Goal: Task Accomplishment & Management: Complete application form

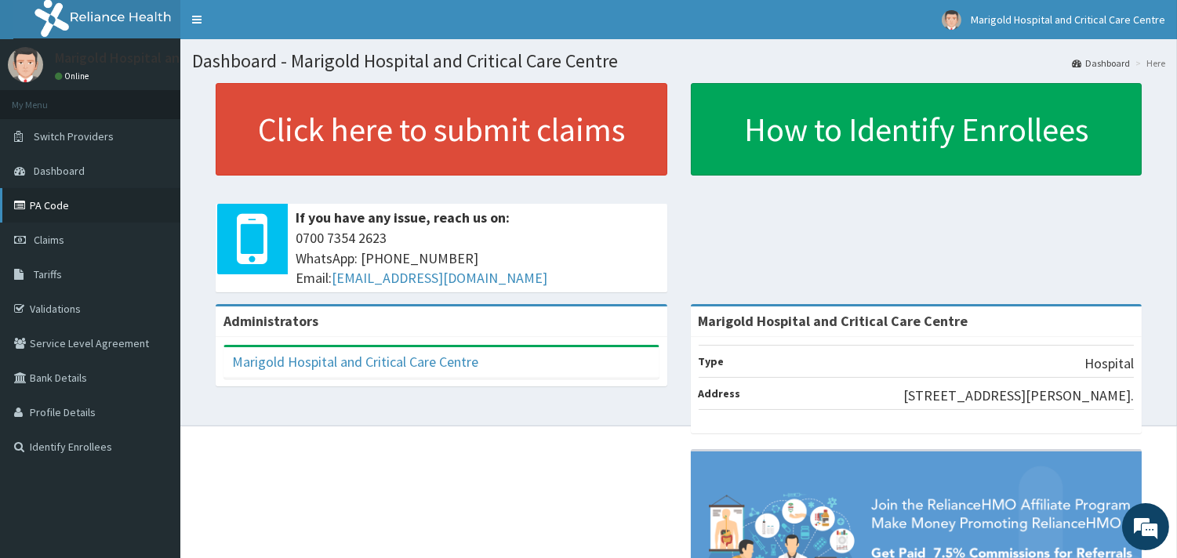
click at [86, 208] on link "PA Code" at bounding box center [90, 205] width 180 height 35
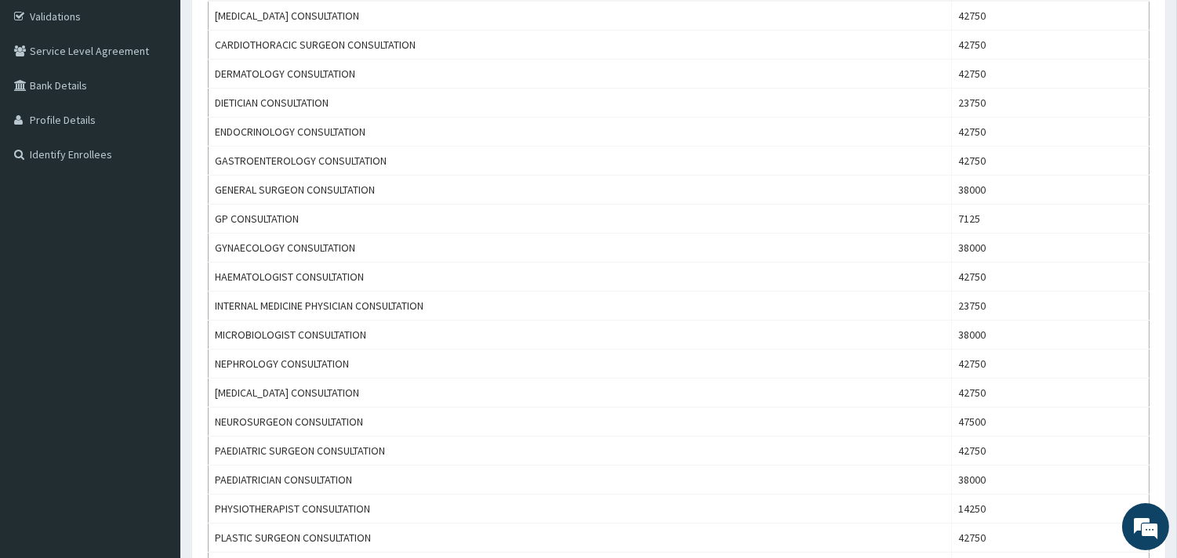
scroll to position [20, 0]
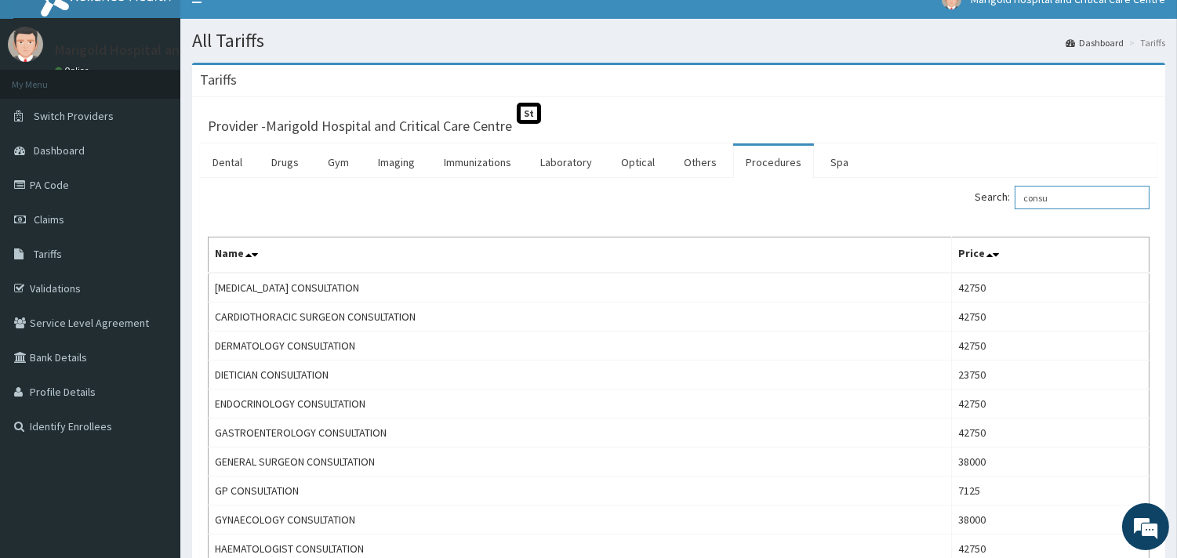
drag, startPoint x: 1005, startPoint y: 200, endPoint x: 982, endPoint y: 202, distance: 23.6
click at [982, 202] on div "Search: consu" at bounding box center [921, 199] width 460 height 27
paste input "Nasal Endo"
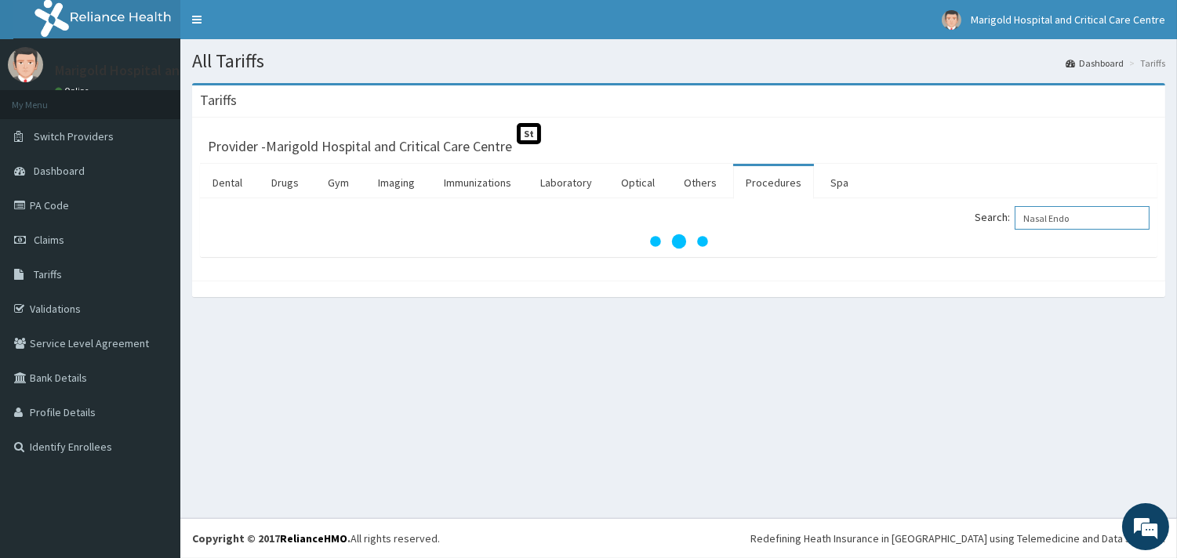
scroll to position [0, 0]
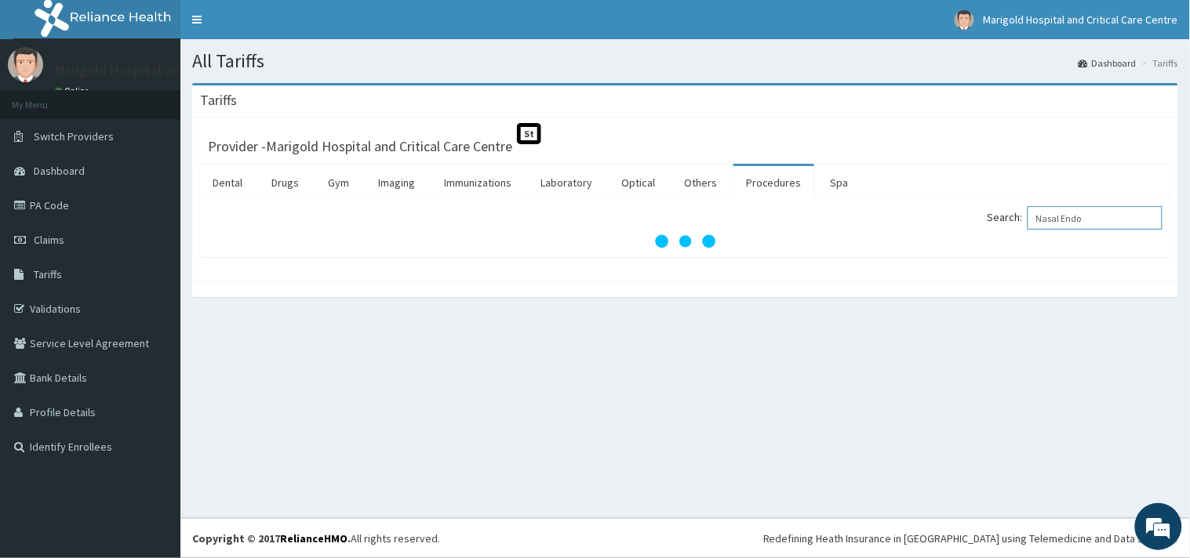
drag, startPoint x: 1061, startPoint y: 221, endPoint x: 837, endPoint y: 253, distance: 226.6
click at [840, 253] on div "Search: Nasal Endo" at bounding box center [685, 227] width 970 height 59
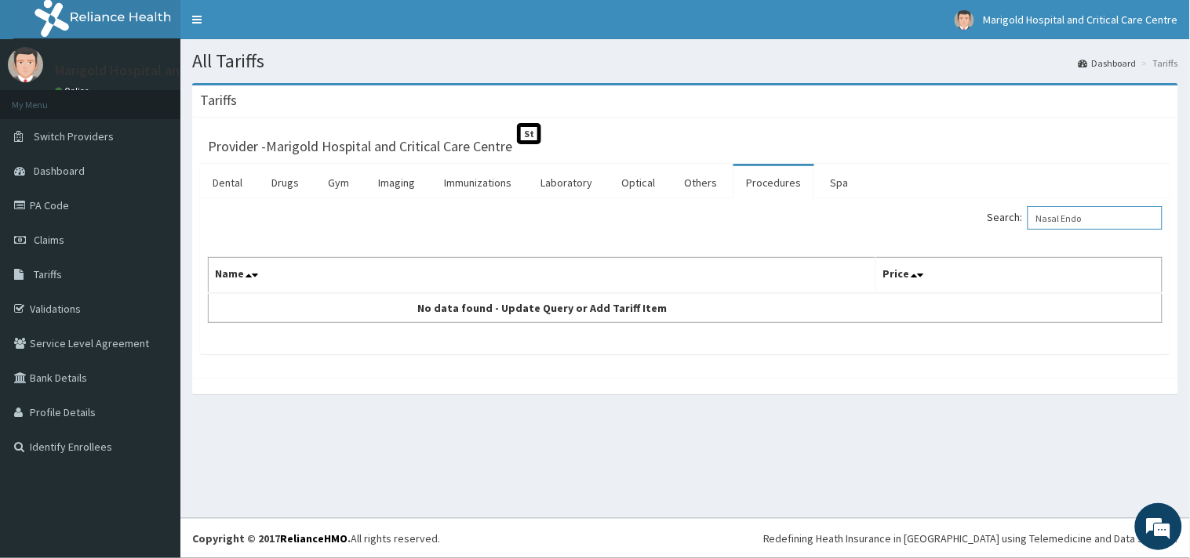
drag, startPoint x: 1068, startPoint y: 220, endPoint x: 1173, endPoint y: 243, distance: 106.8
click at [1173, 243] on div "Provider - Marigold Hospital and Critical Care Centre St Dental Drugs Gym Imagi…" at bounding box center [685, 248] width 986 height 260
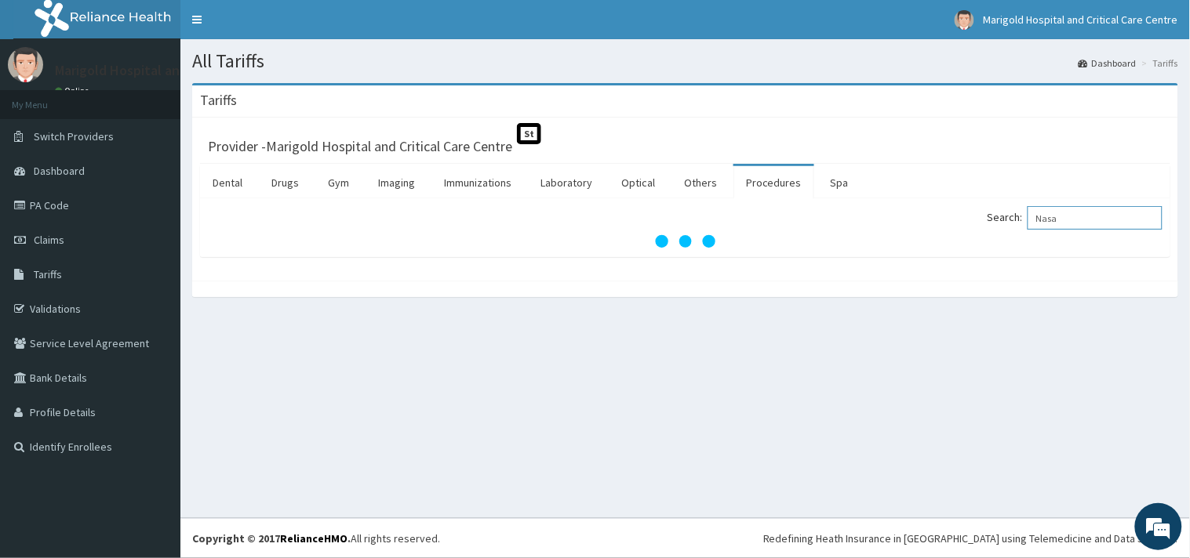
drag, startPoint x: 1045, startPoint y: 216, endPoint x: 1000, endPoint y: 240, distance: 51.6
click at [1000, 240] on div "Search: Nasa" at bounding box center [685, 227] width 955 height 43
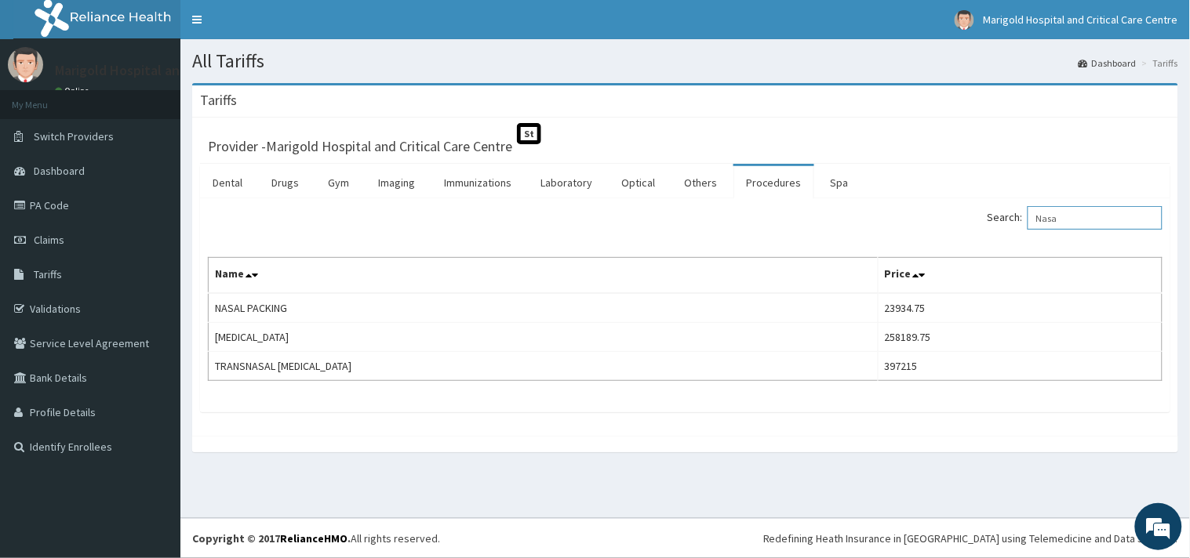
drag, startPoint x: 1071, startPoint y: 218, endPoint x: 882, endPoint y: 257, distance: 193.0
click at [883, 257] on div "Search: Nasa Name Price NASAL PACKING 23934.75 SEPTOPLASTY 258189.75 TRANSNASAL…" at bounding box center [685, 293] width 955 height 175
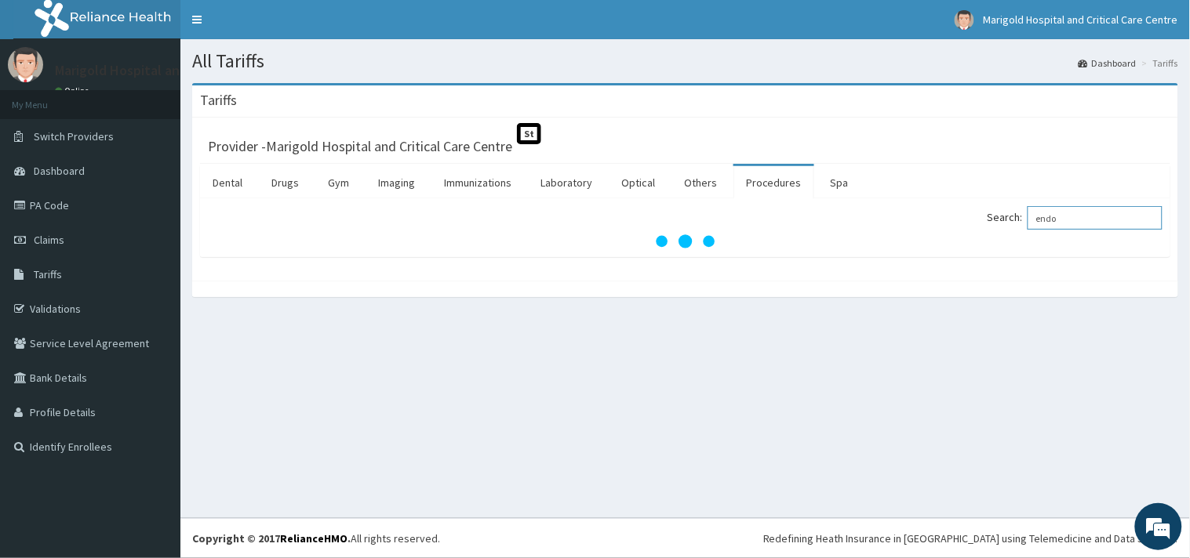
type input "endo"
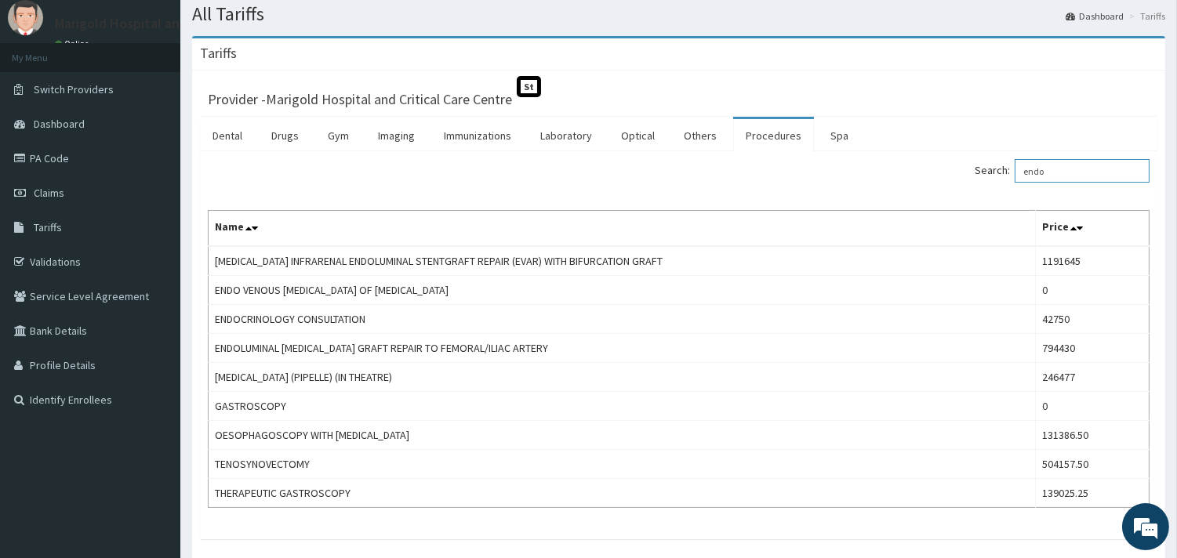
scroll to position [87, 0]
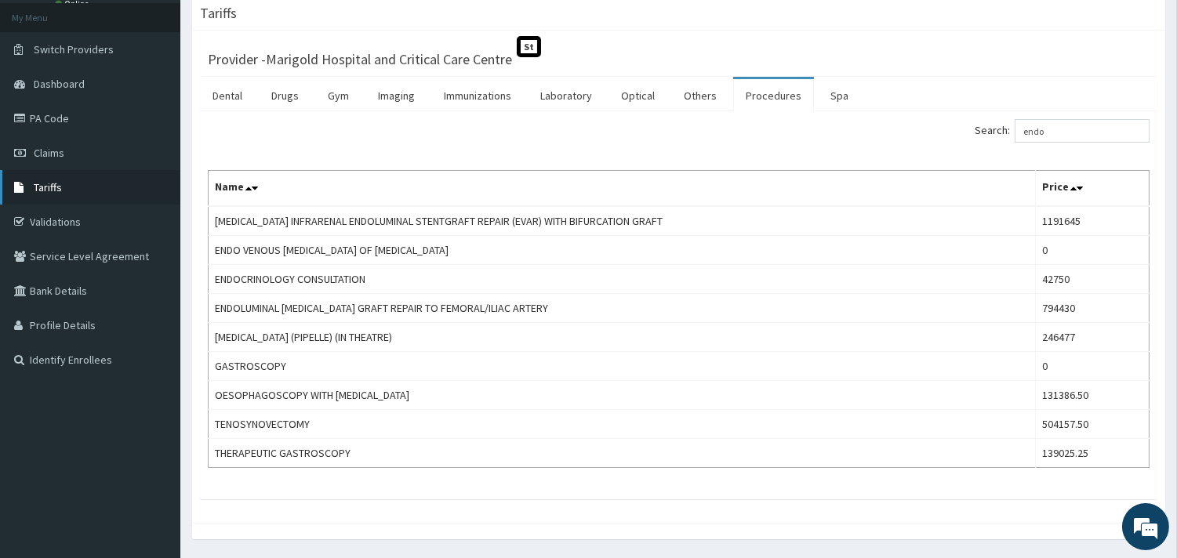
click at [75, 191] on link "Tariffs" at bounding box center [90, 187] width 180 height 35
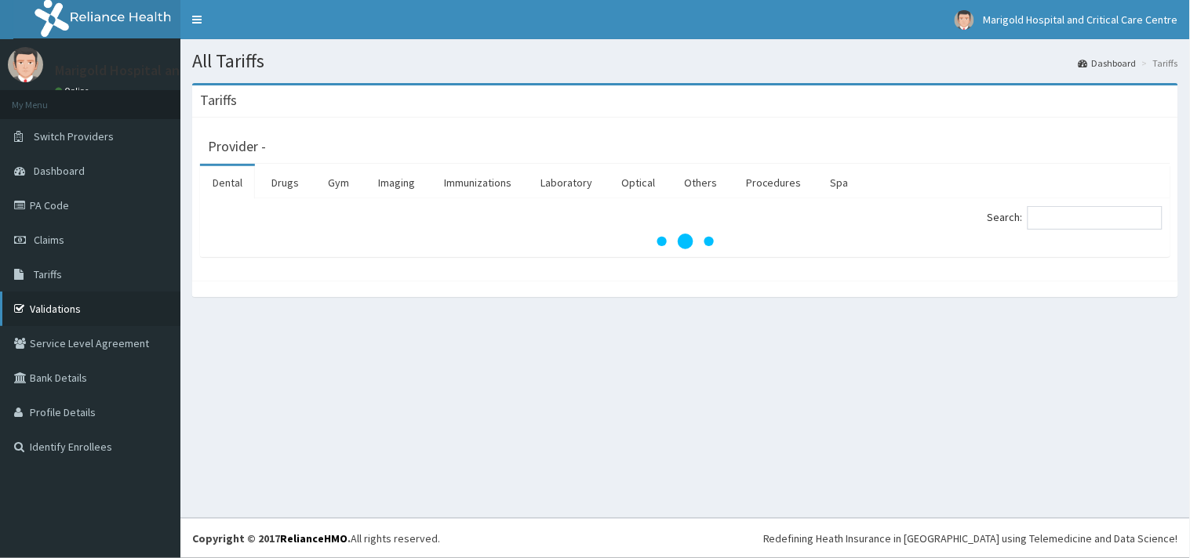
click at [53, 309] on link "Validations" at bounding box center [90, 309] width 180 height 35
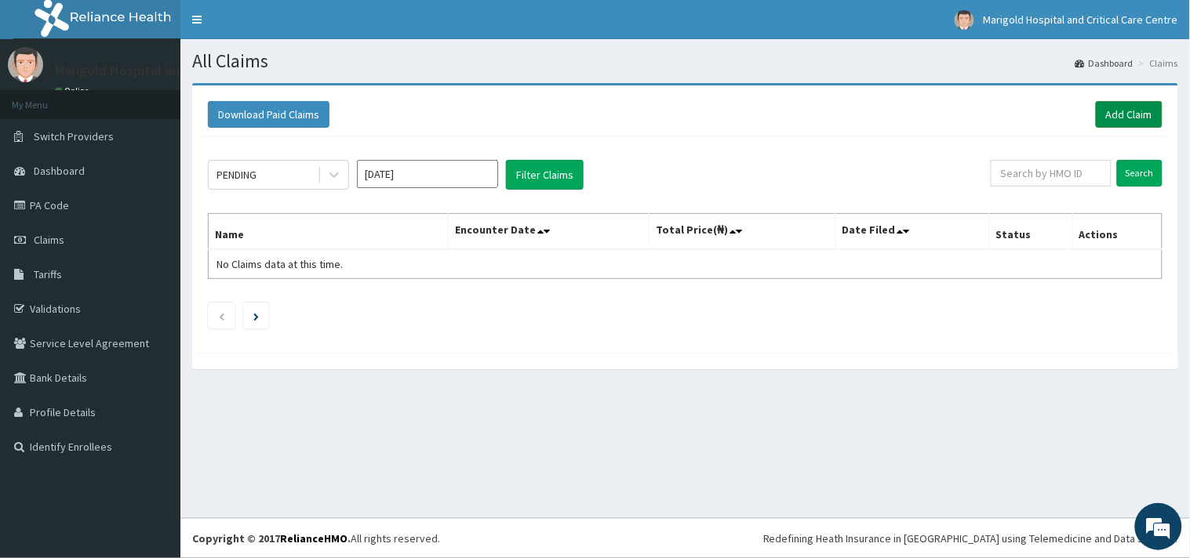
click at [1106, 121] on link "Add Claim" at bounding box center [1129, 114] width 67 height 27
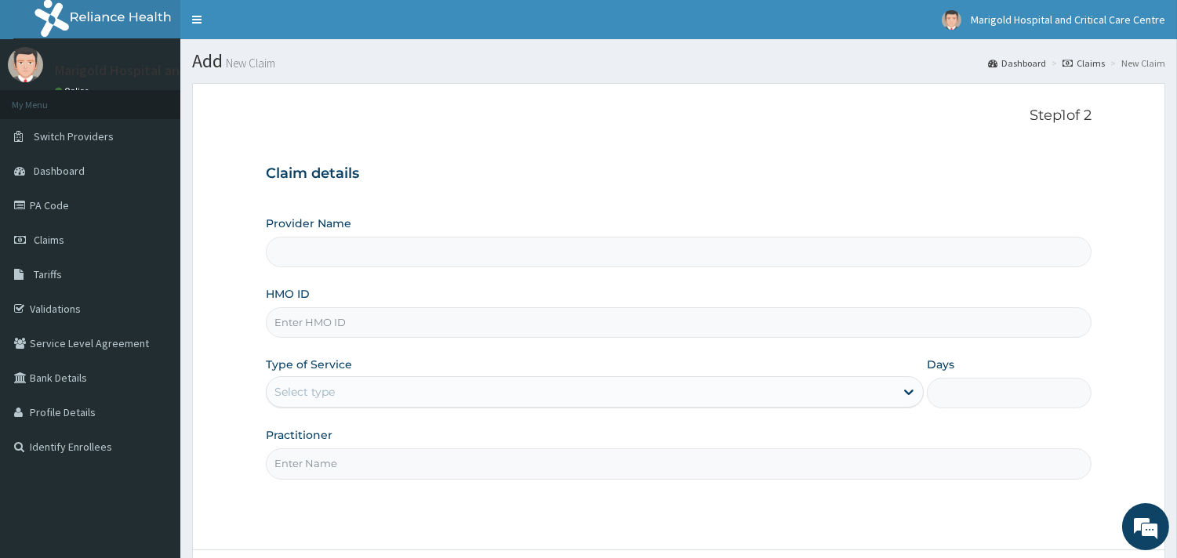
click at [384, 259] on input "Provider Name" at bounding box center [679, 252] width 826 height 31
type input "Marigold Hospital and Critical Care Centre"
paste input "lfl/10033/b"
type input "lfl/10033/b"
drag, startPoint x: 349, startPoint y: 389, endPoint x: 343, endPoint y: 410, distance: 22.1
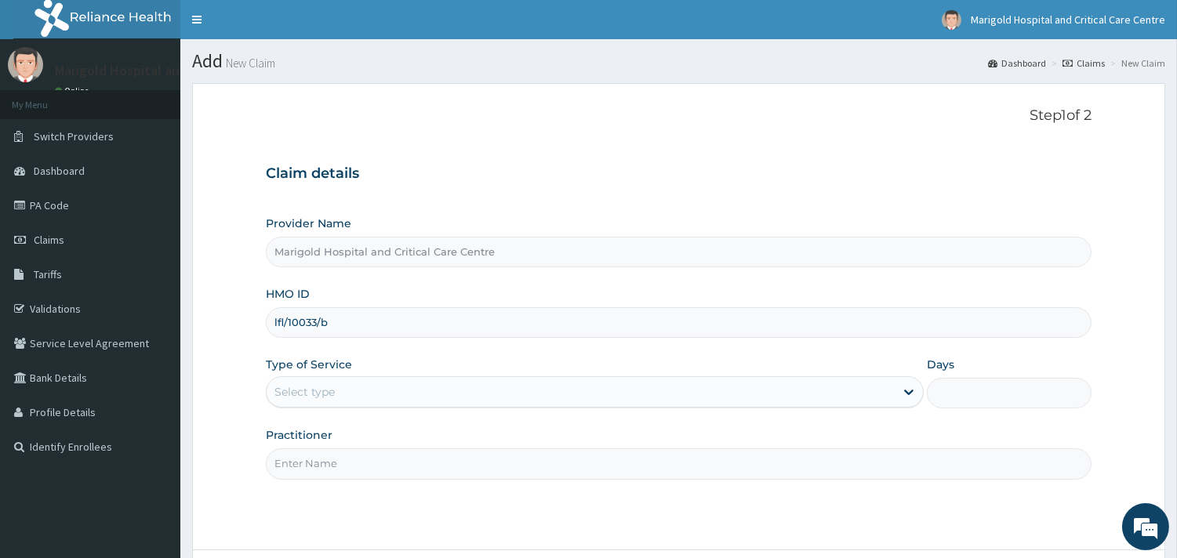
click at [347, 393] on div "Select type" at bounding box center [581, 392] width 628 height 25
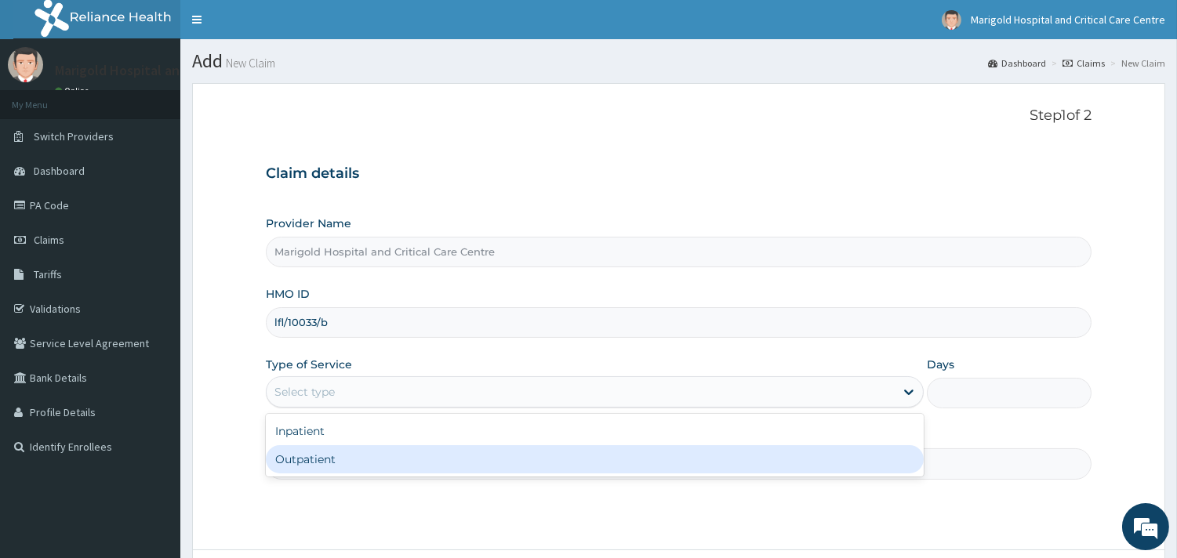
click at [325, 474] on div "Outpatient" at bounding box center [595, 459] width 658 height 28
type input "1"
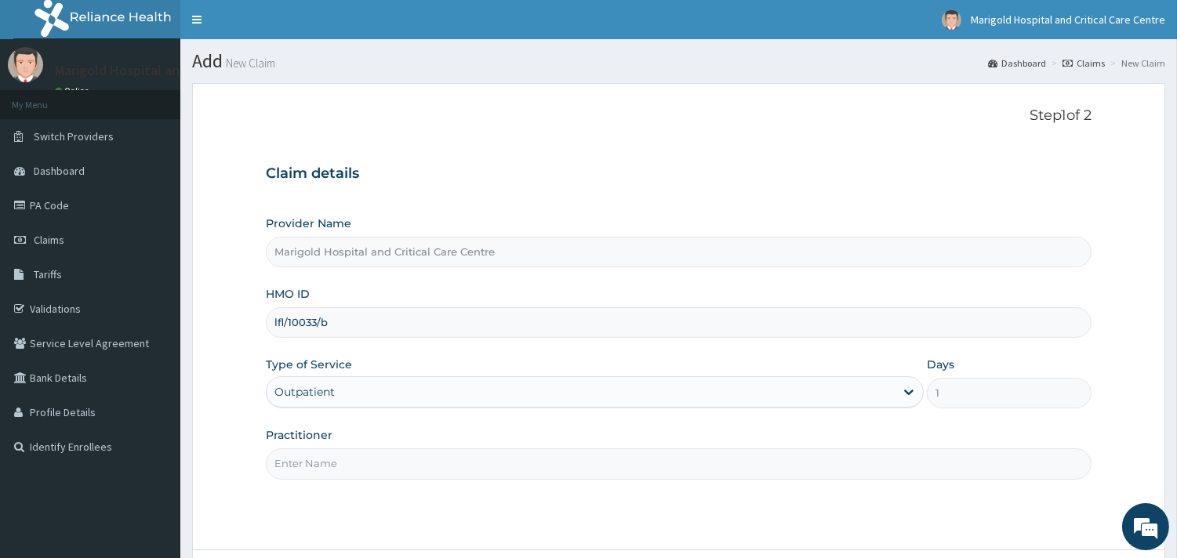
click at [325, 460] on input "Practitioner" at bounding box center [679, 464] width 826 height 31
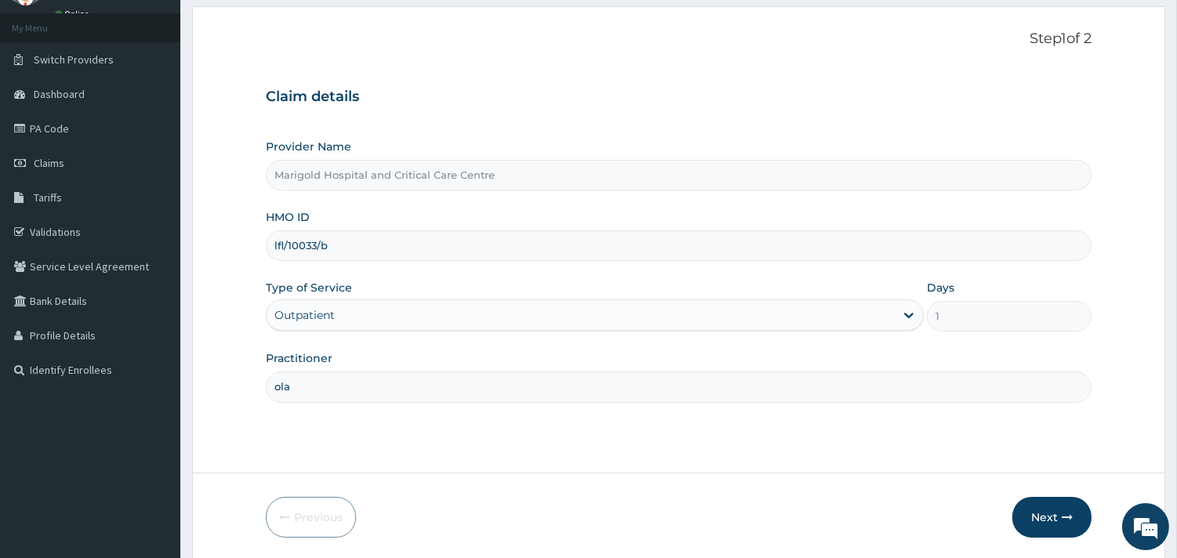
scroll to position [133, 0]
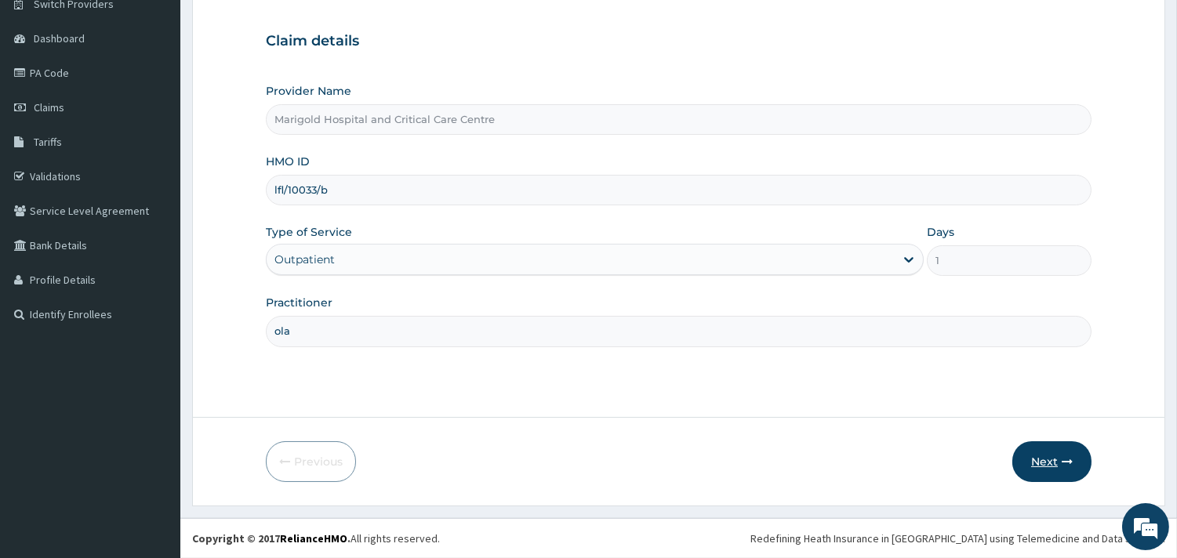
type input "ola"
click at [1035, 465] on button "Next" at bounding box center [1052, 462] width 79 height 41
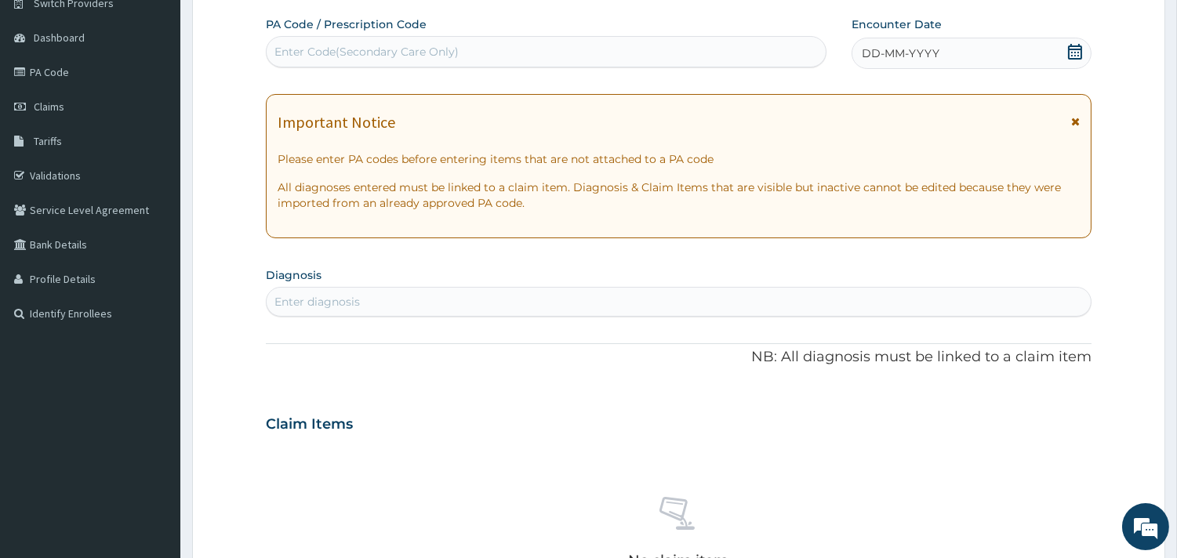
click at [356, 41] on div "Enter Code(Secondary Care Only)" at bounding box center [546, 51] width 559 height 25
paste input "PA/F393F0"
type input "PA/F393F0"
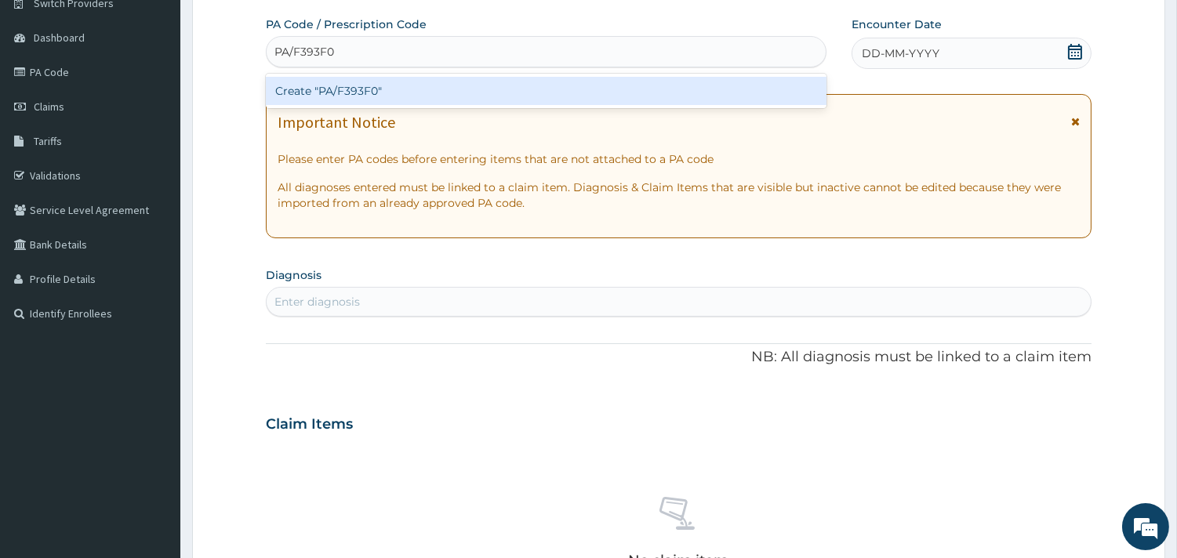
click at [401, 94] on div "Create "PA/F393F0"" at bounding box center [546, 91] width 561 height 28
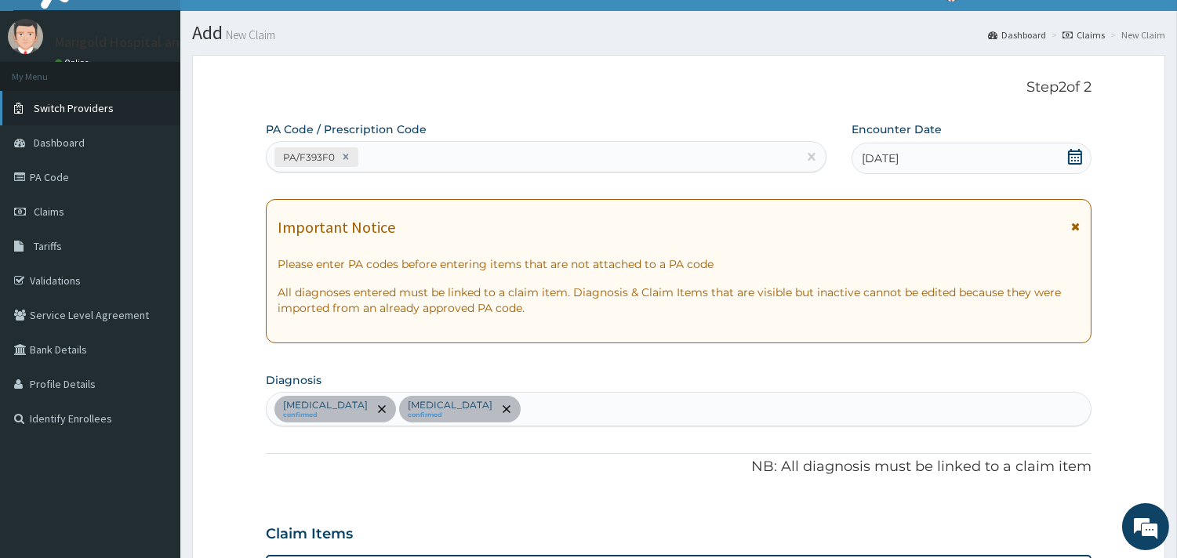
scroll to position [0, 0]
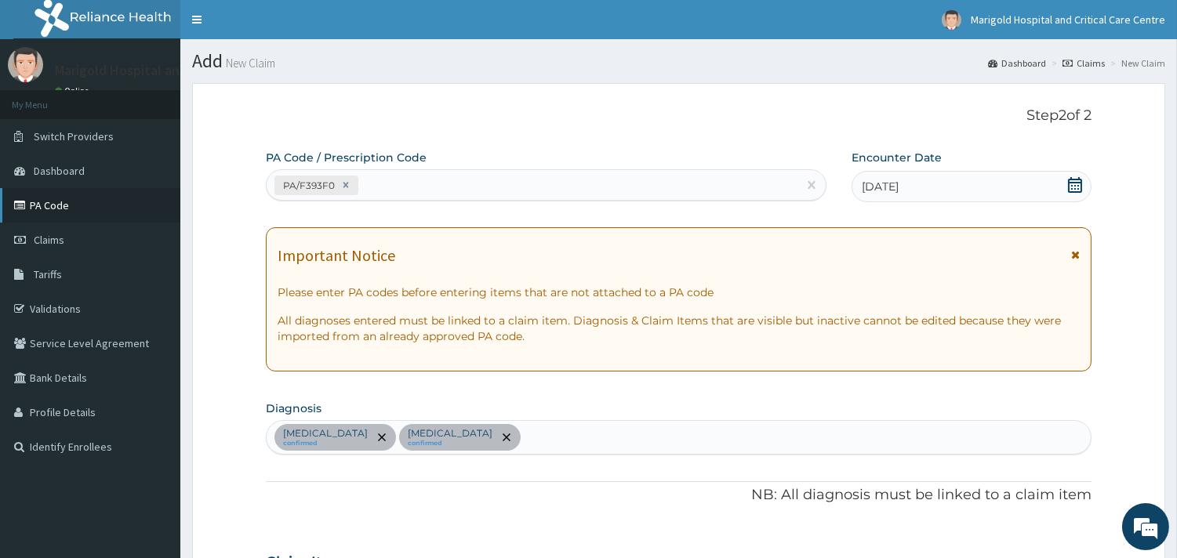
click at [60, 207] on link "PA Code" at bounding box center [90, 205] width 180 height 35
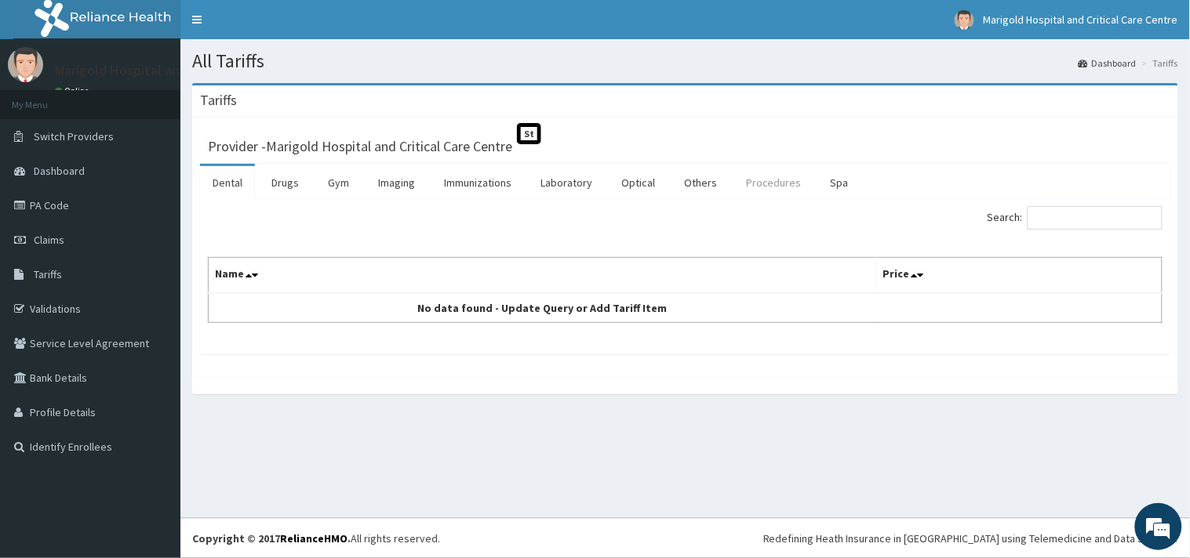
click at [777, 191] on link "Procedures" at bounding box center [773, 182] width 81 height 33
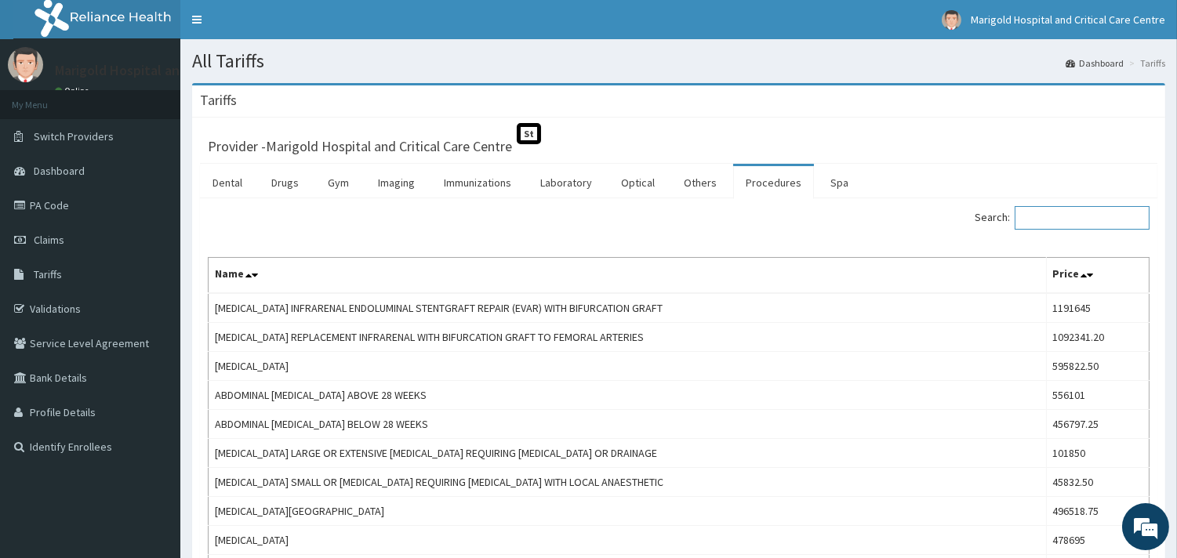
paste input "Excision [MEDICAL_DATA] Under La"
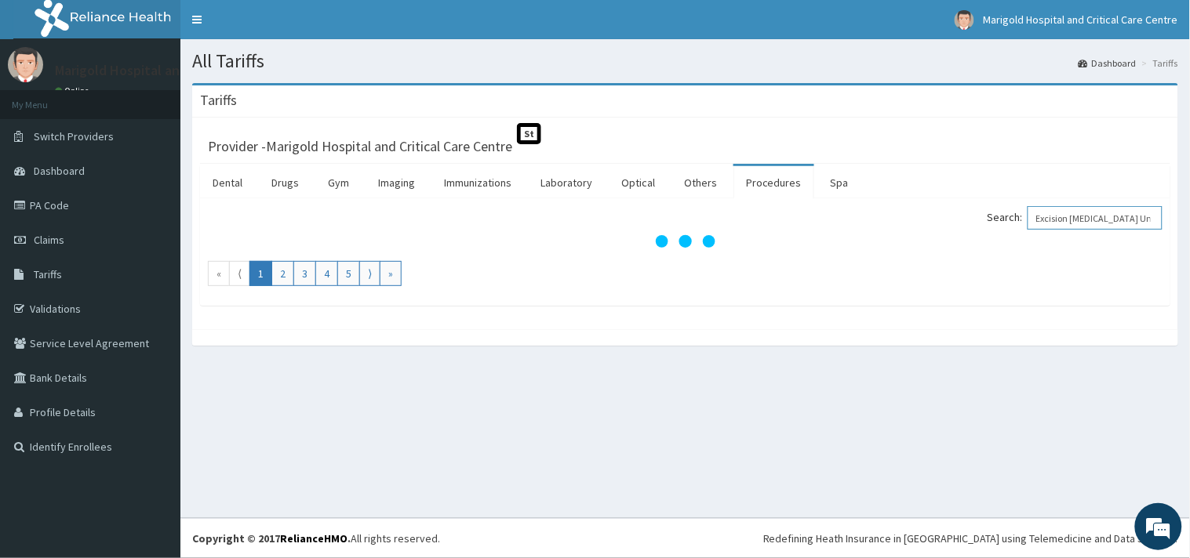
drag, startPoint x: 1045, startPoint y: 220, endPoint x: 987, endPoint y: 217, distance: 58.9
click at [987, 217] on div "Search: Excision Biopsy Under La" at bounding box center [930, 219] width 466 height 27
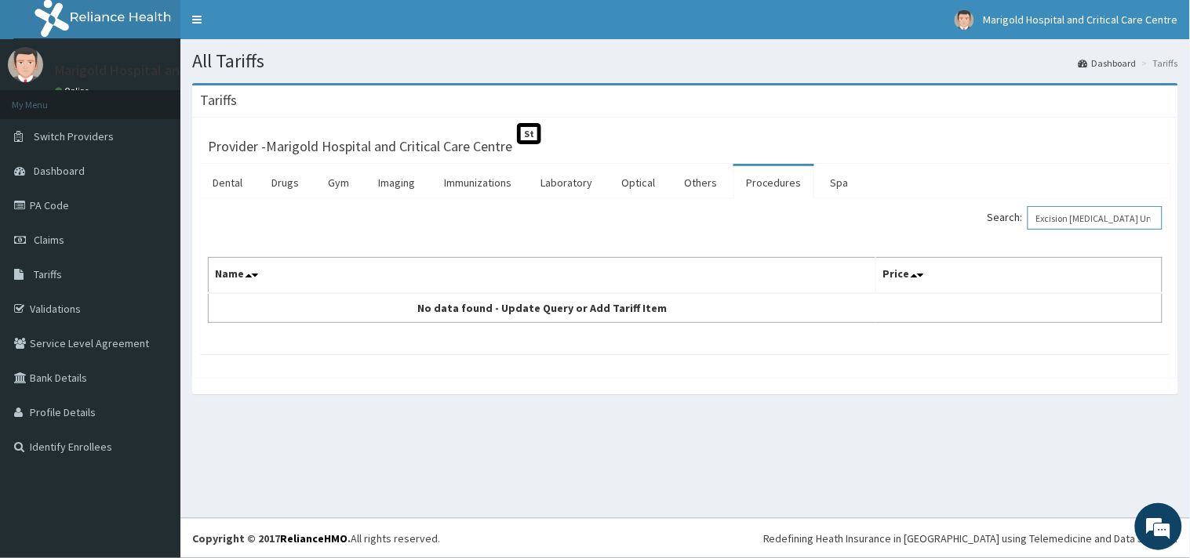
drag, startPoint x: 1078, startPoint y: 220, endPoint x: 1173, endPoint y: 229, distance: 96.1
click at [1173, 229] on div "Search: Excision Biopsy Under La" at bounding box center [929, 219] width 489 height 27
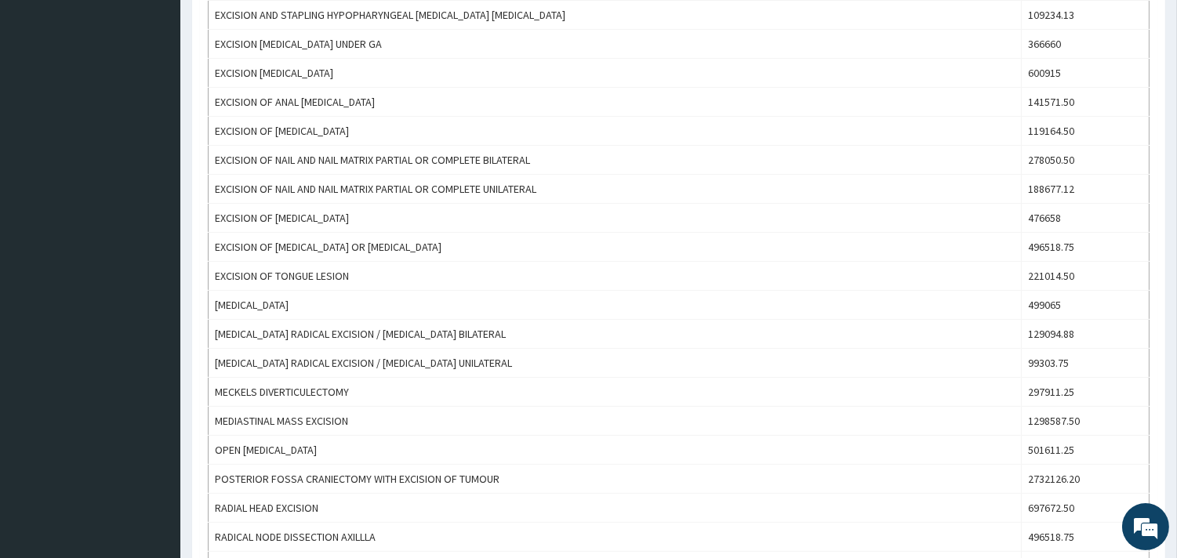
scroll to position [87, 0]
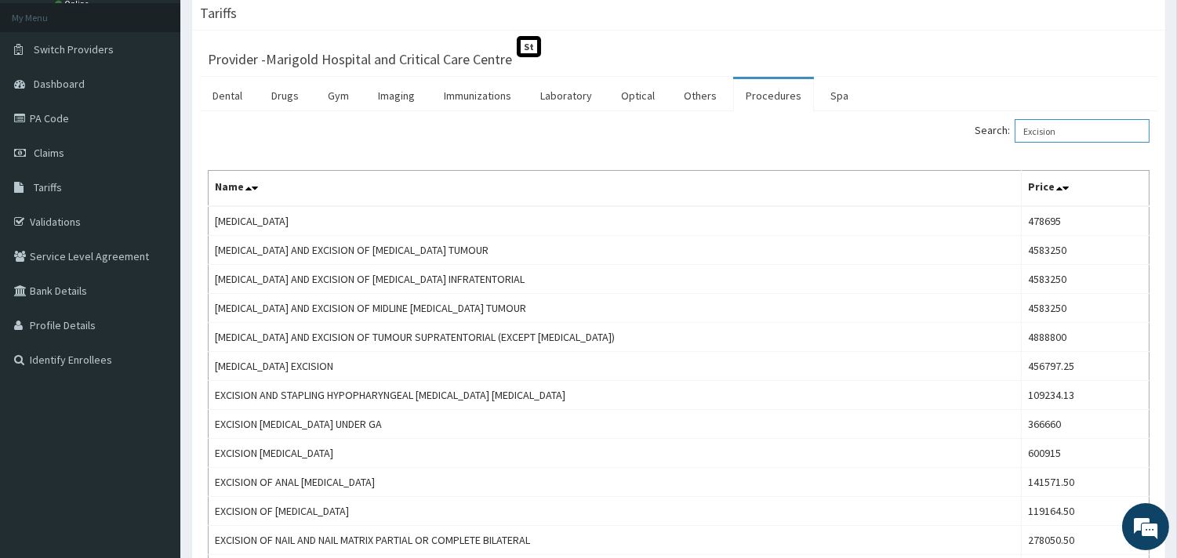
drag, startPoint x: 759, startPoint y: 143, endPoint x: 707, endPoint y: 135, distance: 52.4
click at [733, 142] on div "Search: Excision" at bounding box center [921, 132] width 460 height 27
paste input "Biopsy Under La"
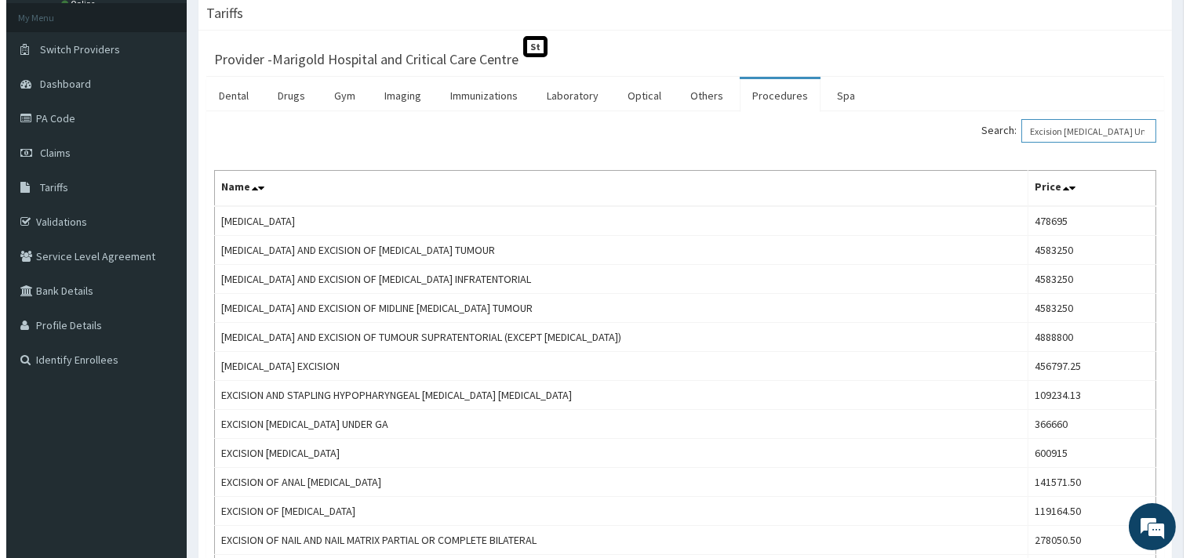
scroll to position [0, 0]
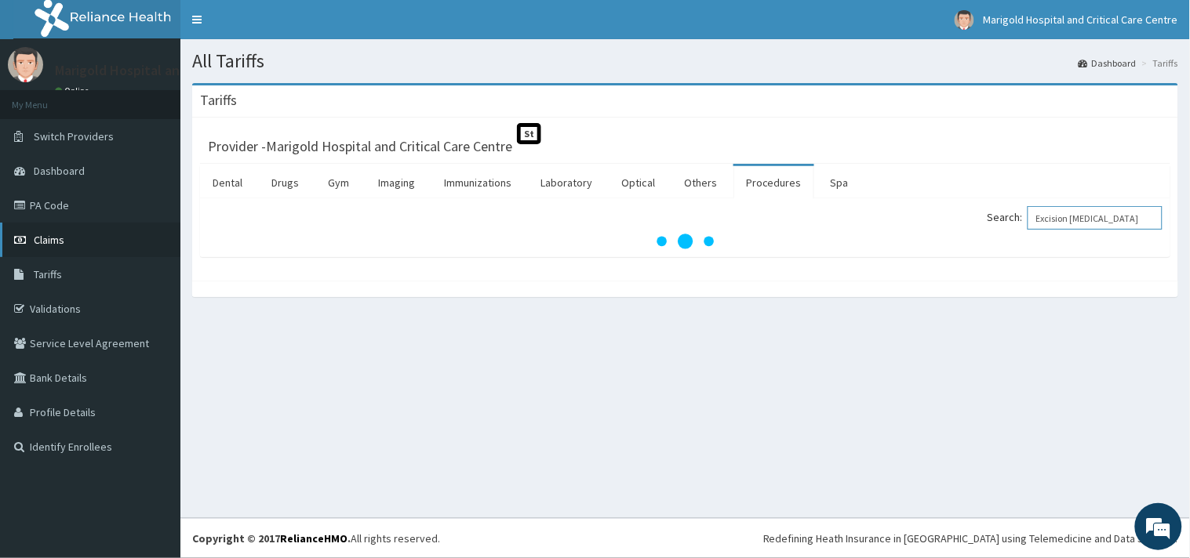
type input "Excision Biopsy"
click at [84, 251] on link "Claims" at bounding box center [90, 240] width 180 height 35
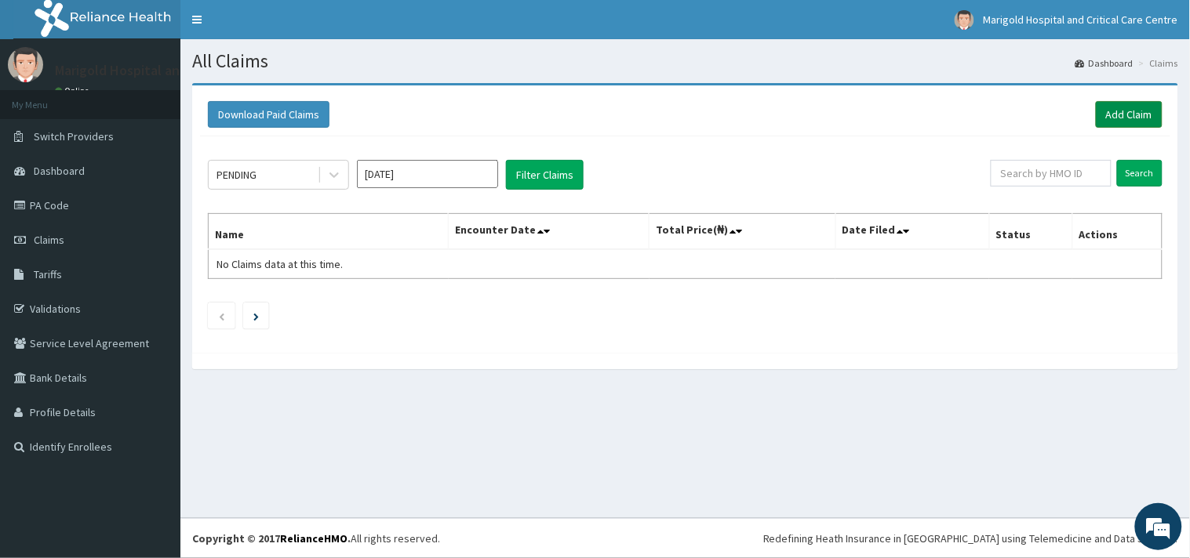
click at [1120, 116] on link "Add Claim" at bounding box center [1129, 114] width 67 height 27
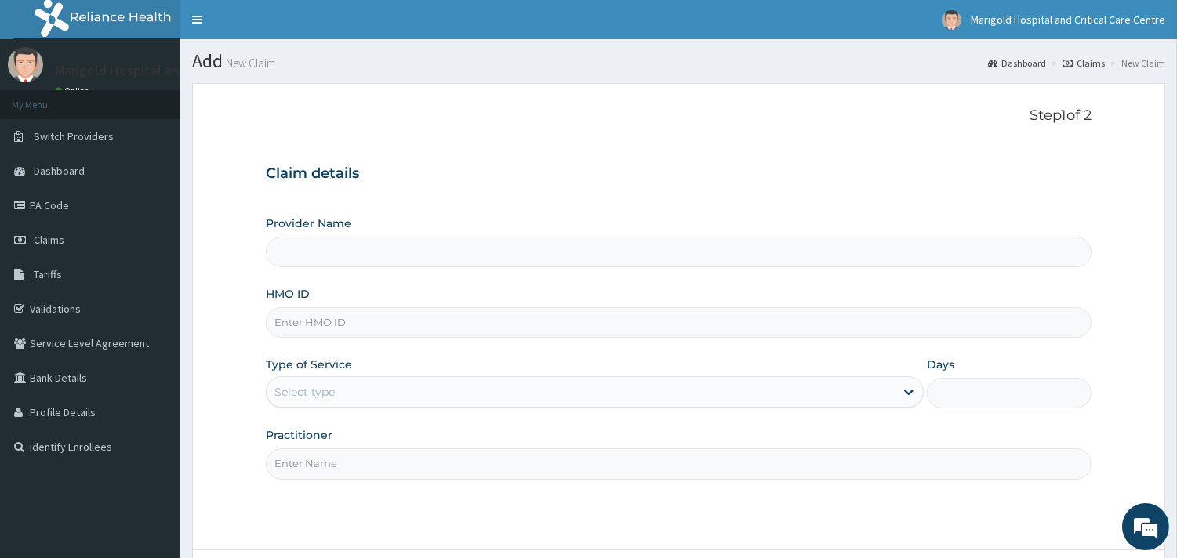
paste input "SLH/10279/A"
type input "SLH/10279/A"
click at [464, 396] on div "Select type" at bounding box center [581, 392] width 628 height 25
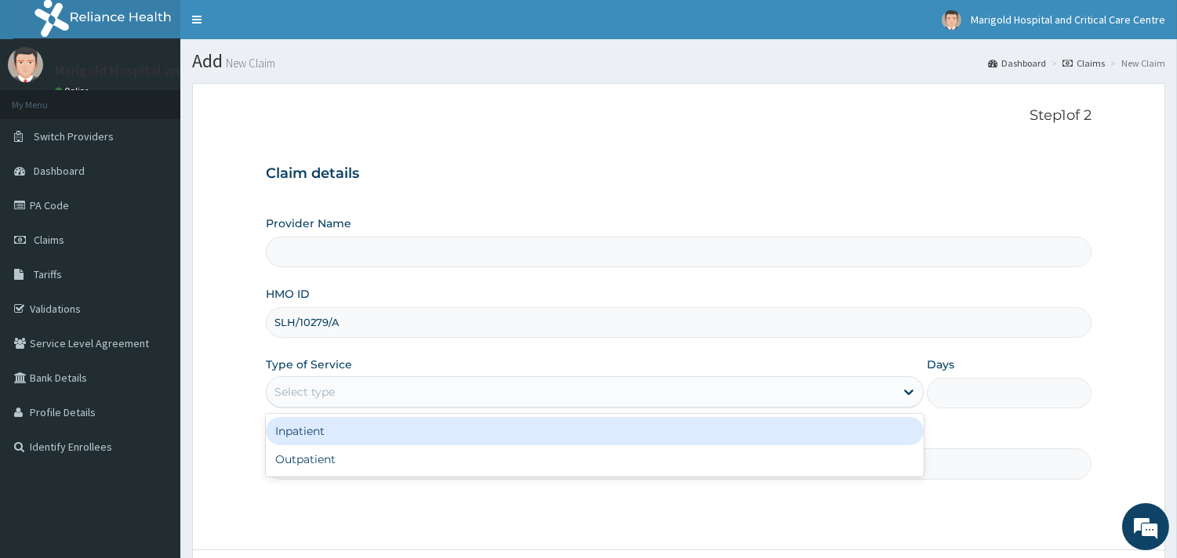
type input "Marigold Hospital and Critical Care Centre"
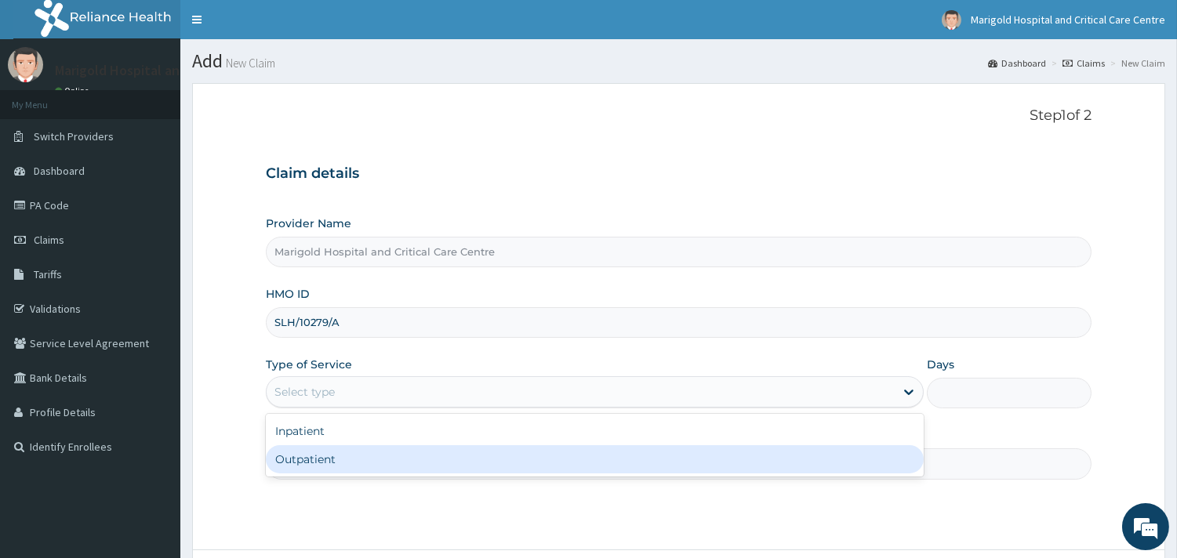
click at [460, 449] on div "Outpatient" at bounding box center [595, 459] width 658 height 28
type input "1"
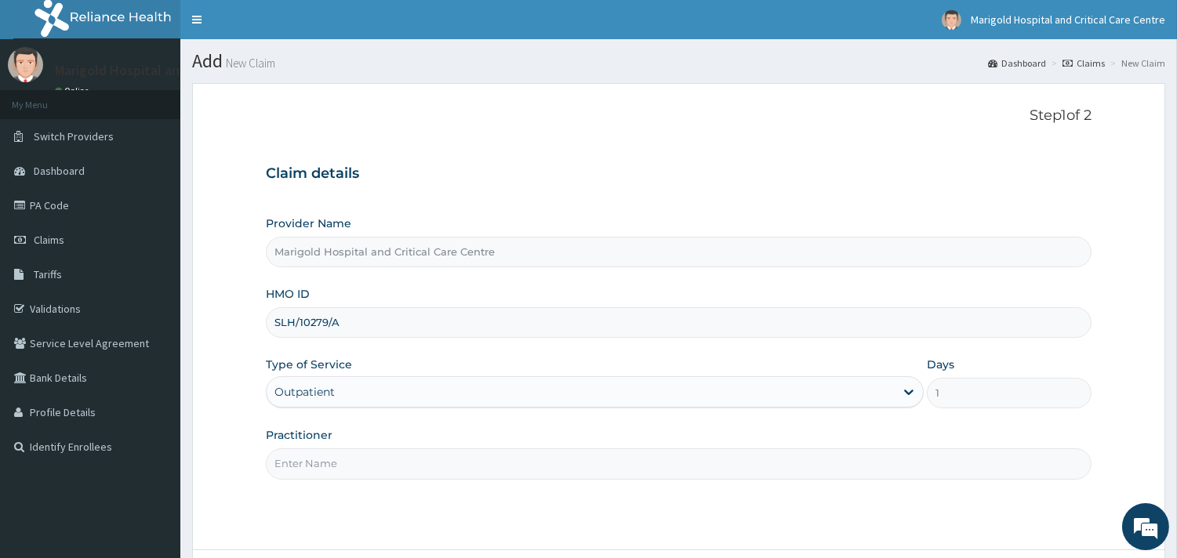
click at [460, 456] on input "Practitioner" at bounding box center [679, 464] width 826 height 31
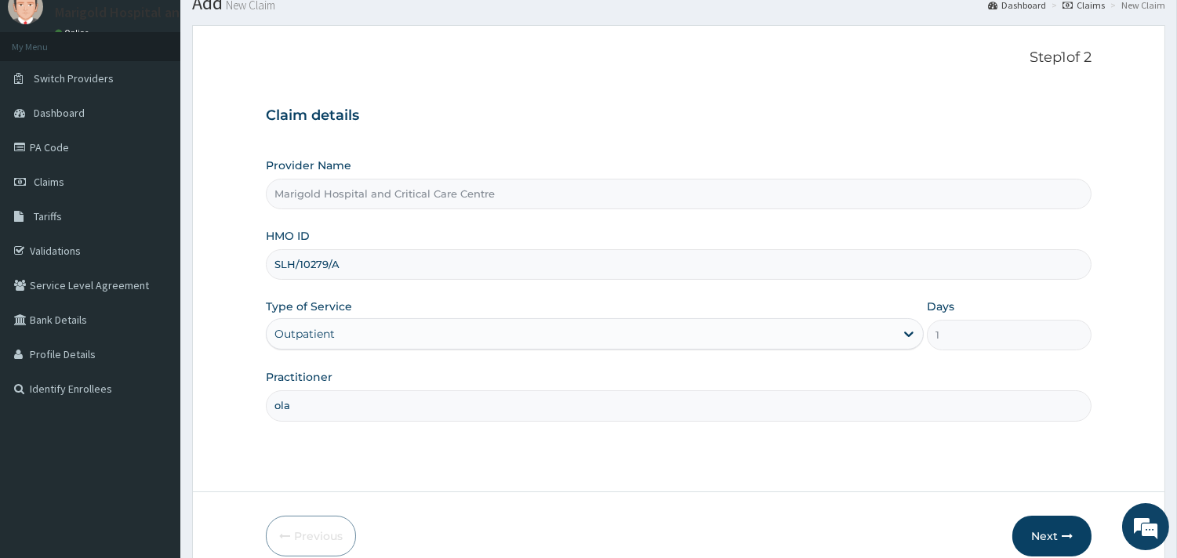
scroll to position [133, 0]
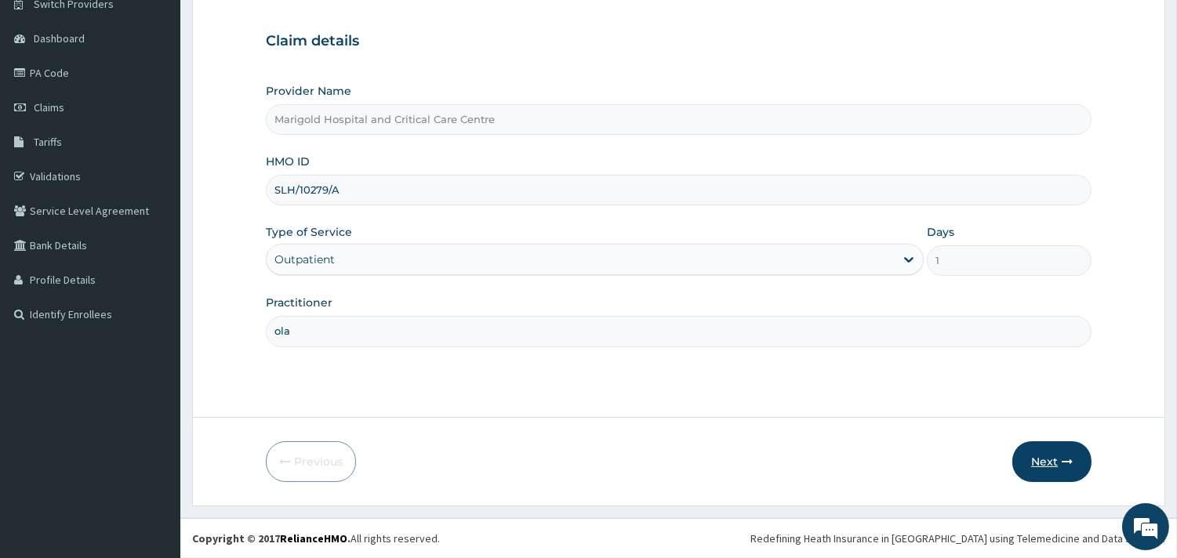
type input "ola"
click at [1037, 455] on button "Next" at bounding box center [1052, 462] width 79 height 41
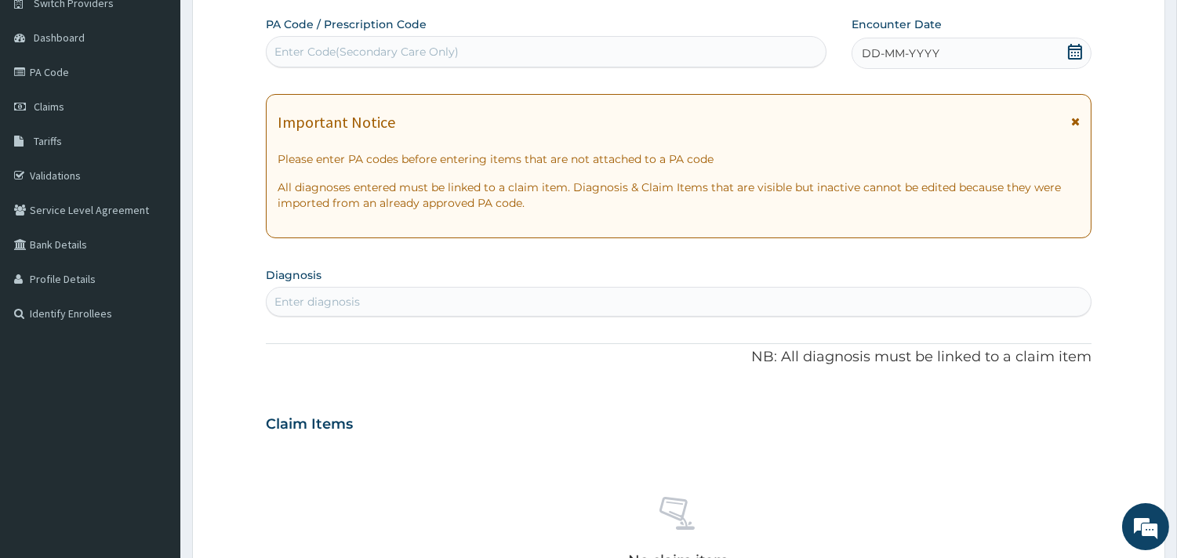
click at [307, 48] on div "Enter Code(Secondary Care Only)" at bounding box center [367, 52] width 184 height 16
drag, startPoint x: 362, startPoint y: 50, endPoint x: 287, endPoint y: 49, distance: 74.5
click at [287, 49] on div "Enter Code(Secondary Care Only)" at bounding box center [367, 52] width 184 height 16
paste input "PA/AC5990"
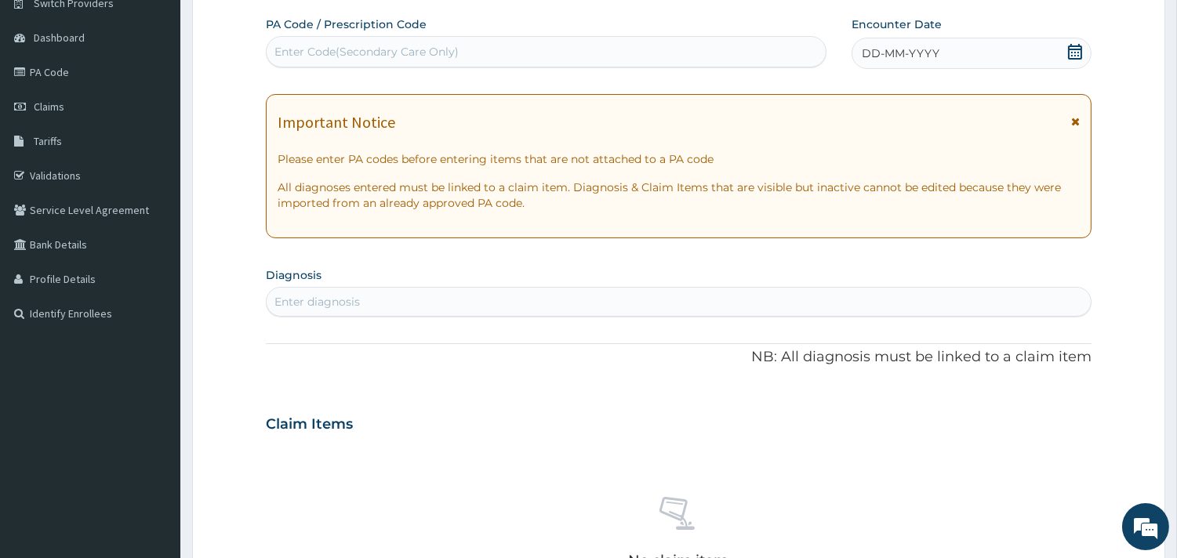
type input "PA/AC5990"
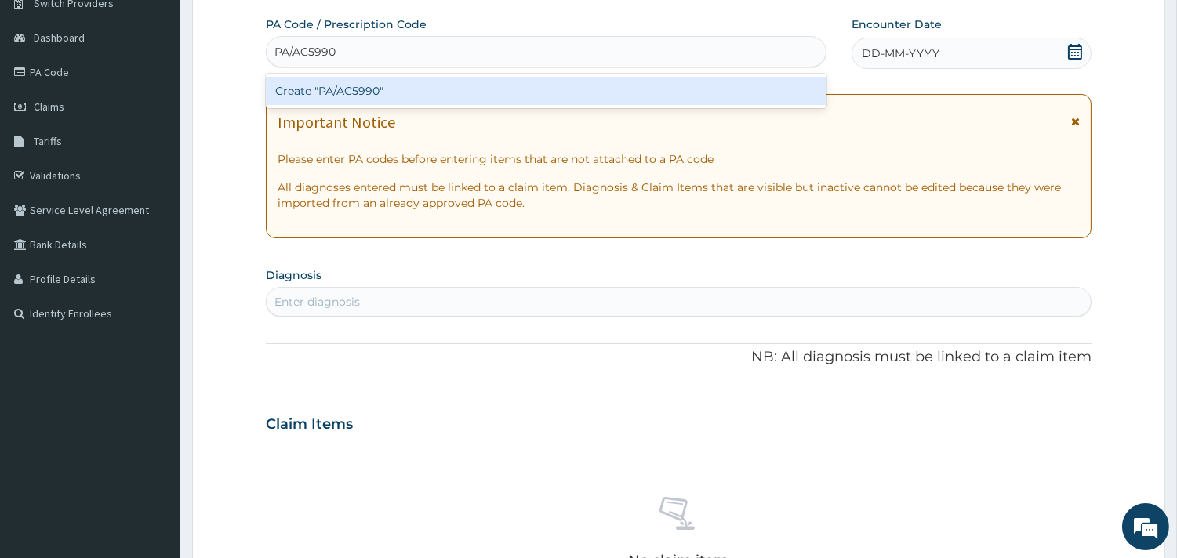
click at [322, 96] on div "Create "PA/AC5990"" at bounding box center [546, 91] width 561 height 28
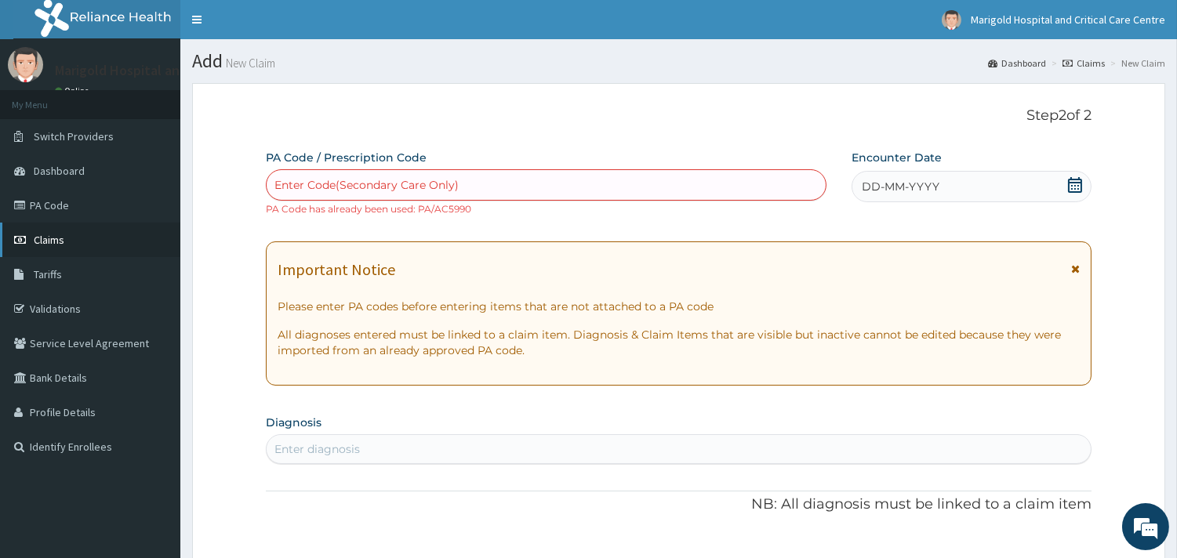
click at [85, 241] on link "Claims" at bounding box center [90, 240] width 180 height 35
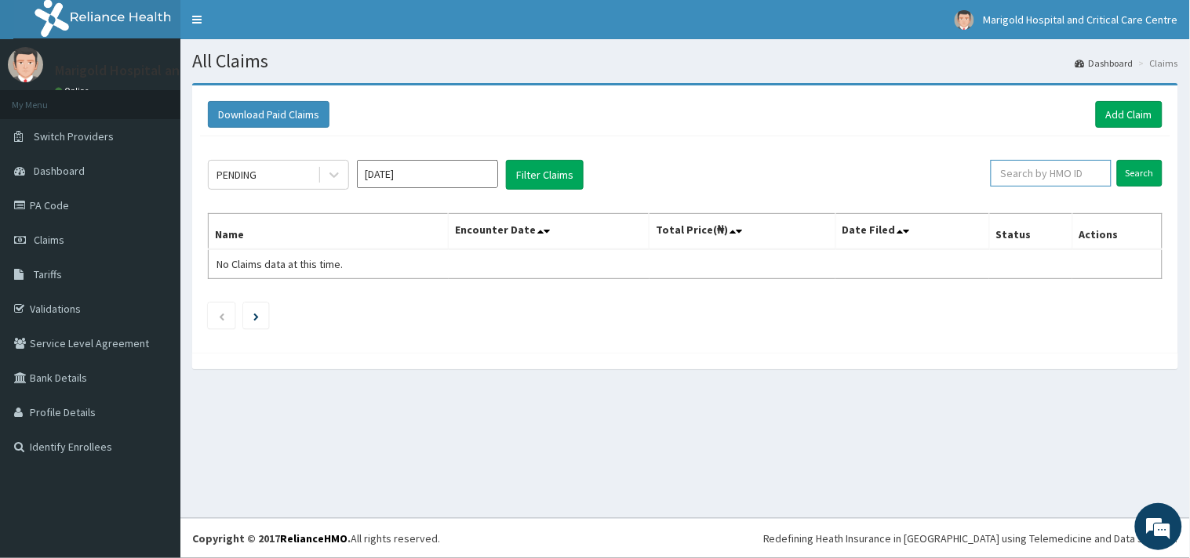
paste input "SLH/10279/A"
type input "SLH/10279/A"
click at [1140, 181] on input "Search" at bounding box center [1139, 173] width 45 height 27
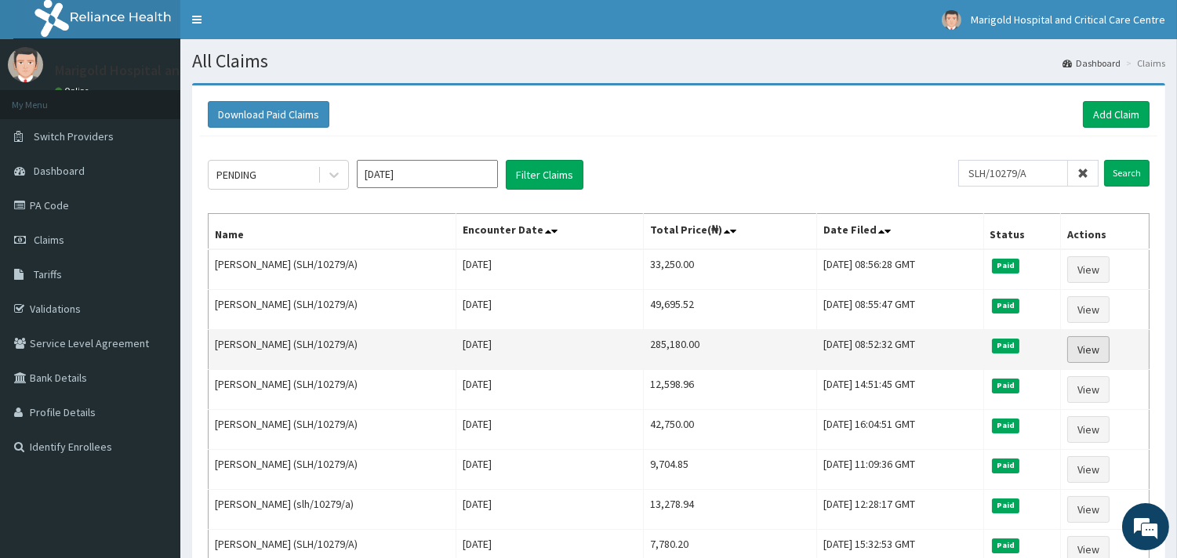
click at [1108, 347] on link "View" at bounding box center [1088, 349] width 42 height 27
